Goal: Check status: Check status

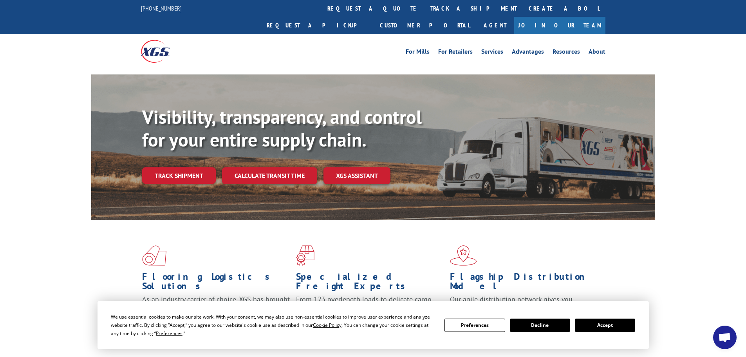
drag, startPoint x: 202, startPoint y: 156, endPoint x: 333, endPoint y: 85, distance: 149.2
click at [202, 167] on link "Track shipment" at bounding box center [179, 175] width 74 height 16
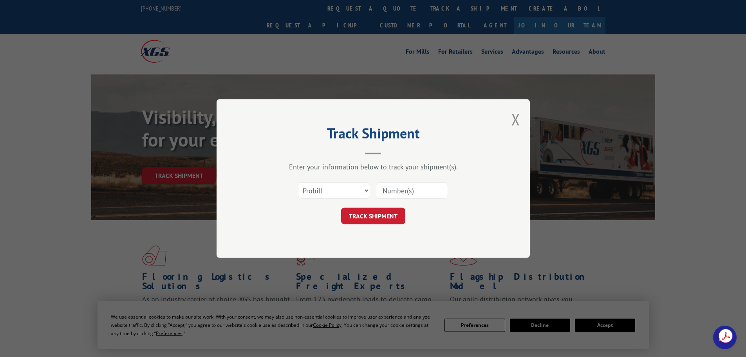
drag, startPoint x: 407, startPoint y: 188, endPoint x: 399, endPoint y: 192, distance: 8.4
click at [407, 188] on input at bounding box center [412, 190] width 72 height 16
click at [379, 214] on button "TRACK SHIPMENT" at bounding box center [373, 216] width 64 height 16
paste input "17589819"
type input "17589819"
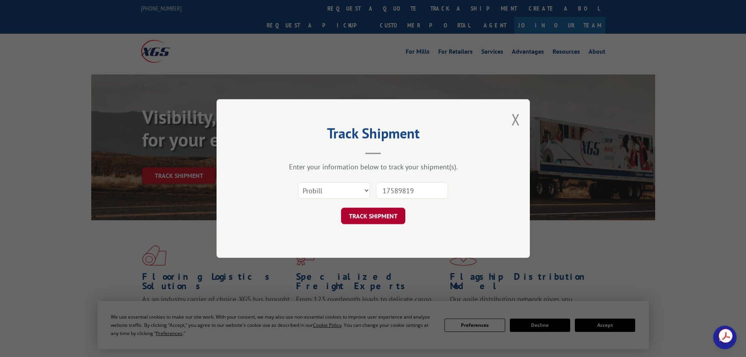
click at [384, 218] on button "TRACK SHIPMENT" at bounding box center [373, 216] width 64 height 16
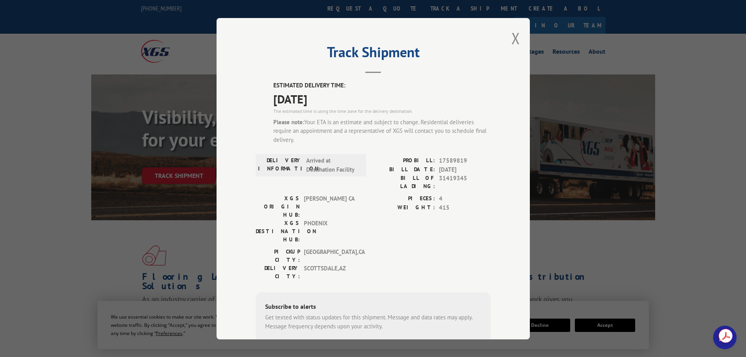
click at [310, 101] on span "[DATE]" at bounding box center [381, 99] width 217 height 18
click at [442, 159] on span "17589819" at bounding box center [465, 160] width 52 height 9
copy span "17589819"
